Goal: Information Seeking & Learning: Find specific fact

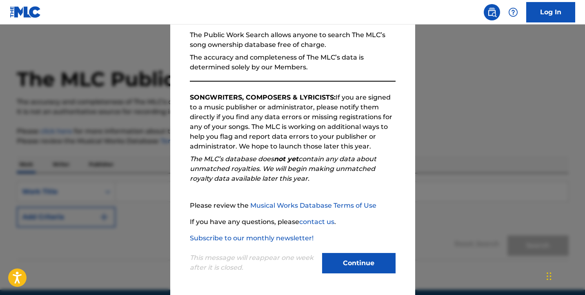
scroll to position [78, 0]
click at [351, 270] on button "Continue" at bounding box center [359, 263] width 74 height 20
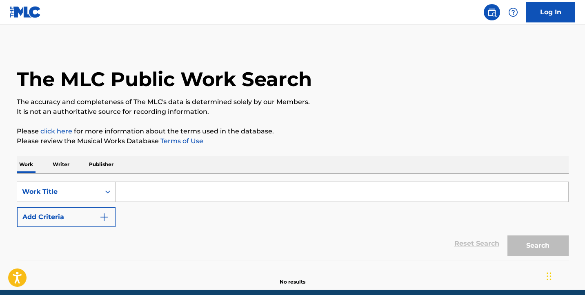
click at [142, 192] on input "Search Form" at bounding box center [342, 192] width 453 height 20
paste input "Goin' Crazy" written by [PERSON_NAME]"
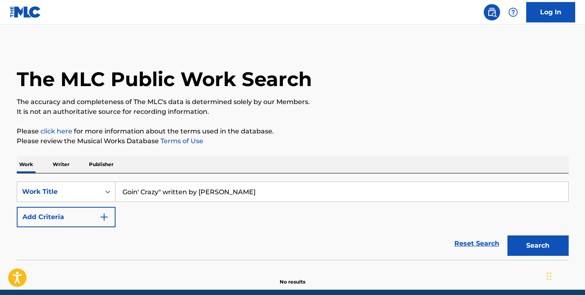
drag, startPoint x: 159, startPoint y: 192, endPoint x: 323, endPoint y: 218, distance: 166.0
click at [323, 218] on div "SearchWithCriteria58c2d481-587a-49a3-ad86-55c930798356 Work Title Goin' Crazy" …" at bounding box center [293, 205] width 552 height 46
click at [121, 193] on input "Goin' Crazy" at bounding box center [342, 192] width 453 height 20
type input "Goin' Crazy"
click at [104, 212] on img "Search Form" at bounding box center [104, 217] width 10 height 10
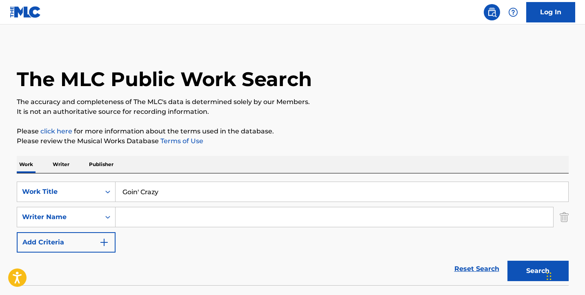
click at [133, 219] on input "Search Form" at bounding box center [335, 217] width 438 height 20
paste input "" written by [PERSON_NAME]"
drag, startPoint x: 163, startPoint y: 216, endPoint x: 41, endPoint y: 195, distance: 123.1
click at [41, 195] on div "SearchWithCriteria58c2d481-587a-49a3-ad86-55c930798356 Work Title Goin' Crazy S…" at bounding box center [293, 217] width 552 height 71
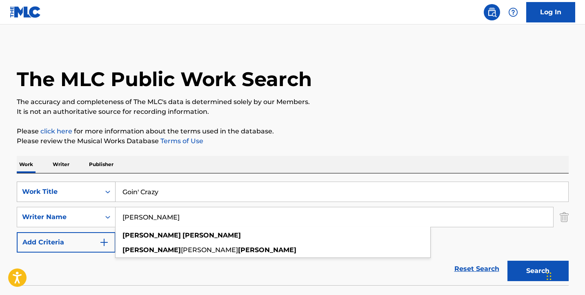
type input "[PERSON_NAME]"
click at [538, 271] on button "Search" at bounding box center [538, 271] width 61 height 20
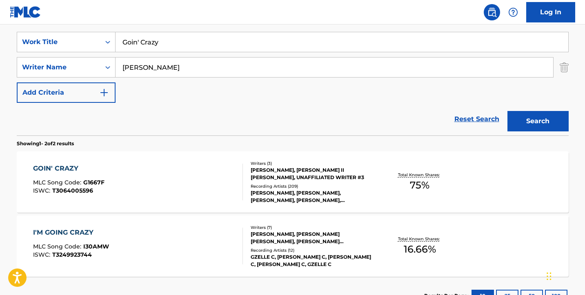
scroll to position [151, 0]
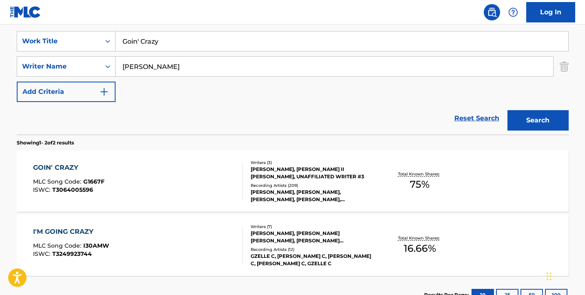
click at [65, 167] on div "GOIN' CRAZY" at bounding box center [68, 168] width 71 height 10
